Goal: Check status: Check status

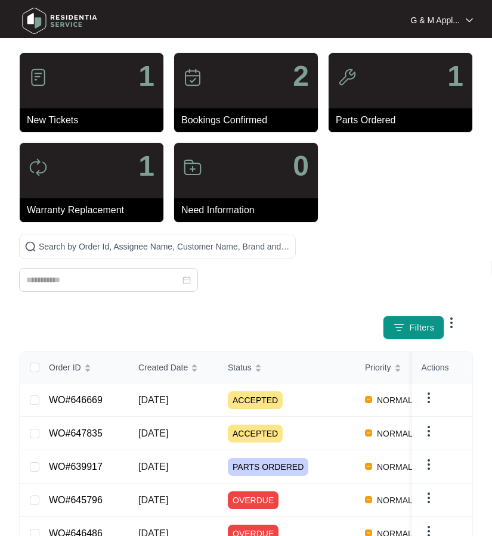
scroll to position [72, 0]
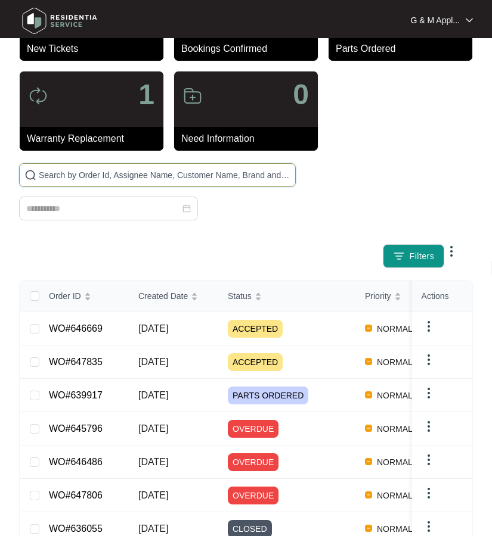
click at [150, 173] on input "text" at bounding box center [165, 175] width 252 height 13
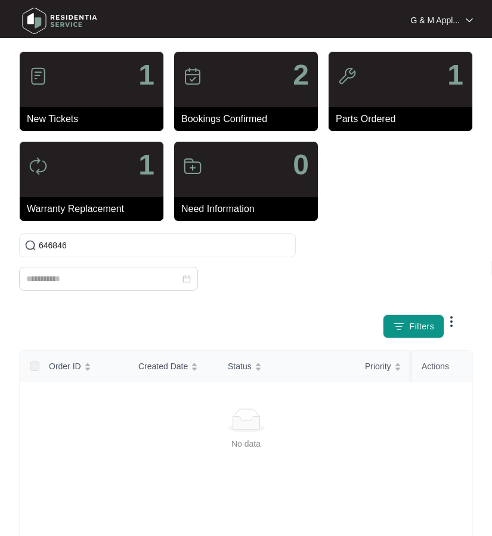
scroll to position [0, 0]
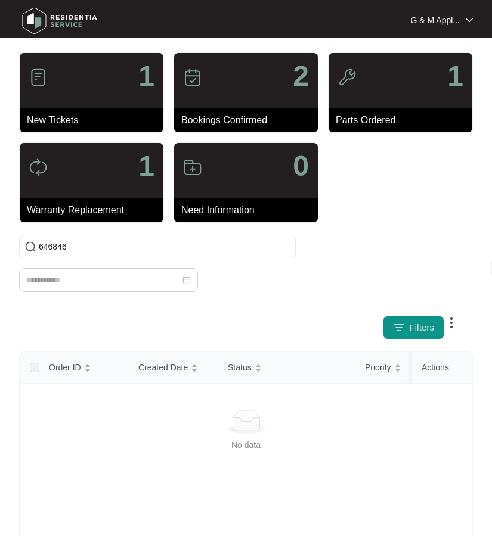
click at [73, 18] on img at bounding box center [59, 21] width 83 height 36
drag, startPoint x: 98, startPoint y: 249, endPoint x: -18, endPoint y: 249, distance: 116.2
click at [0, 249] on html "G & M Appliance Services G & M Appl... 1 New Tickets 2 Bookings Confirmed 1 Par…" at bounding box center [246, 359] width 492 height 718
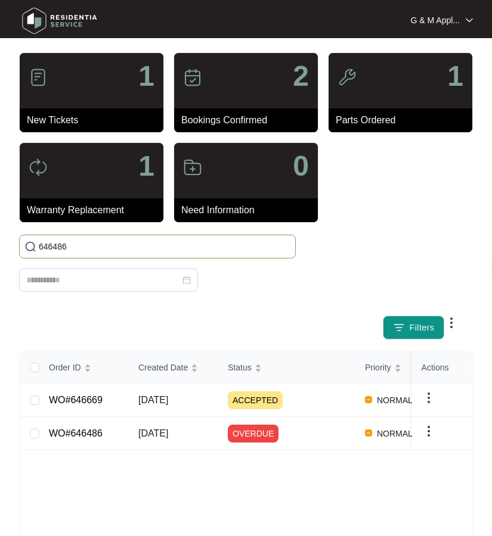
type input "646486"
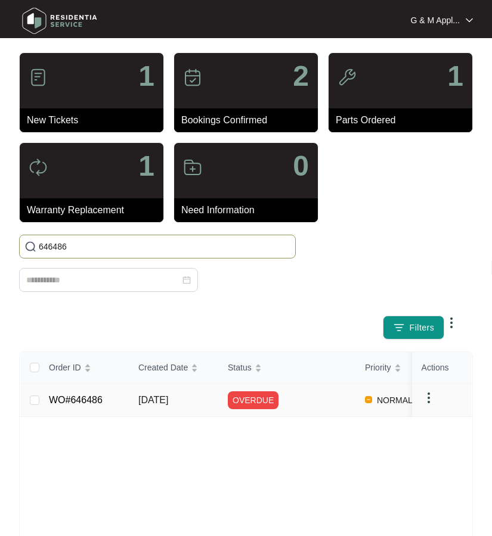
click at [88, 405] on link "WO#646486" at bounding box center [76, 400] width 54 height 10
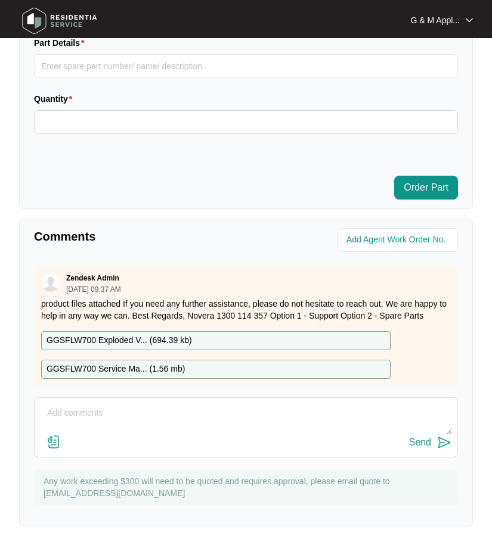
scroll to position [748, 0]
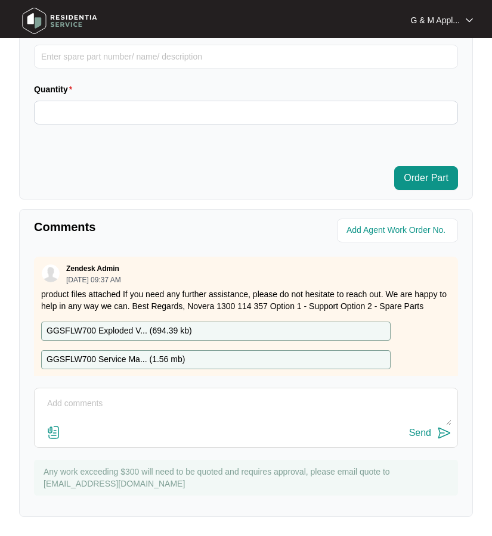
click at [151, 403] on textarea at bounding box center [246, 410] width 411 height 31
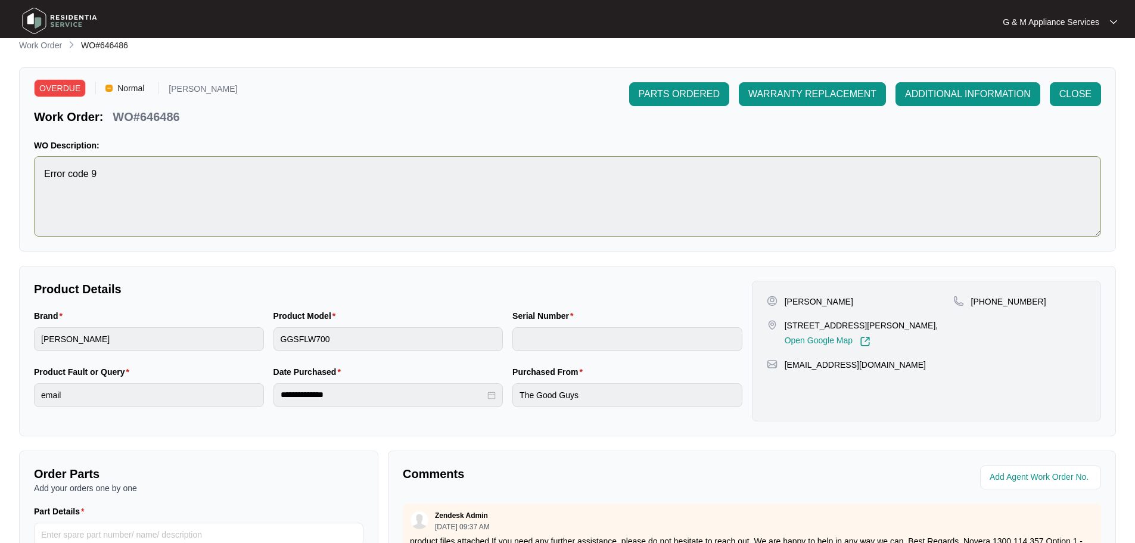
scroll to position [0, 0]
